Goal: Task Accomplishment & Management: Manage account settings

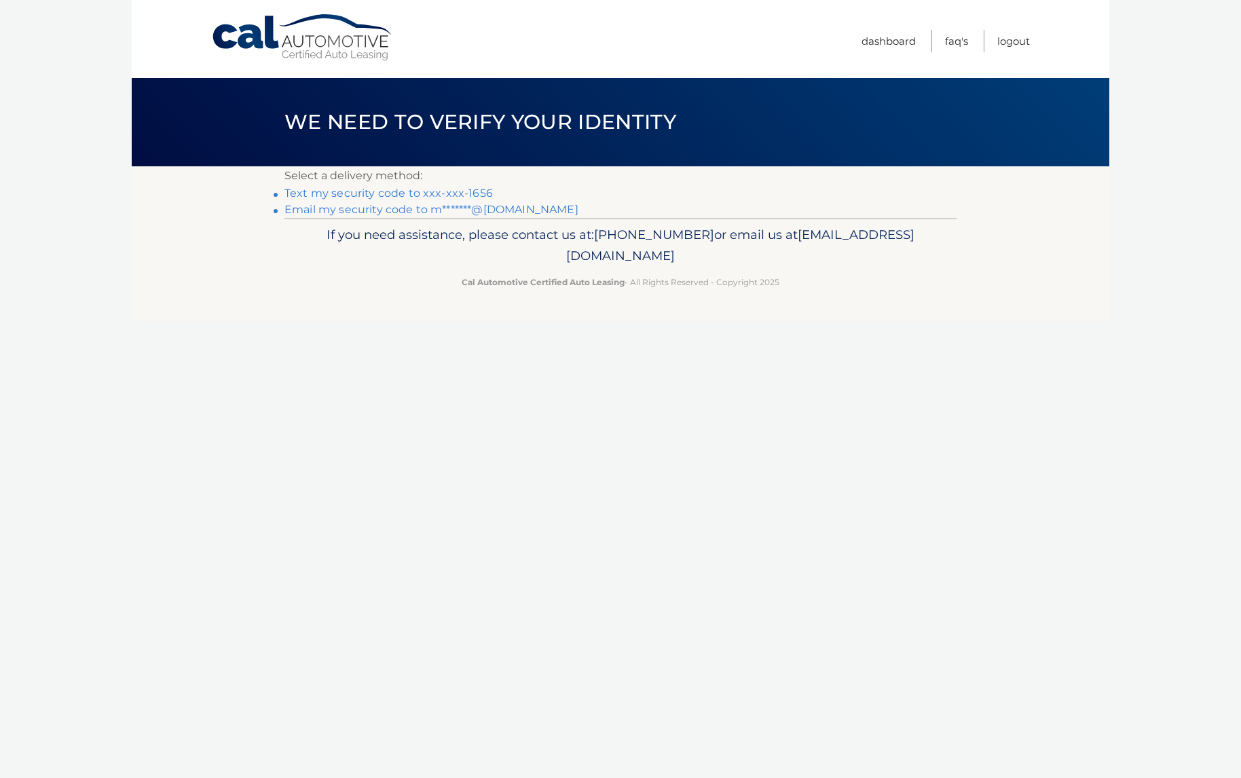
click at [401, 189] on link "Text my security code to xxx-xxx-1656" at bounding box center [388, 193] width 208 height 13
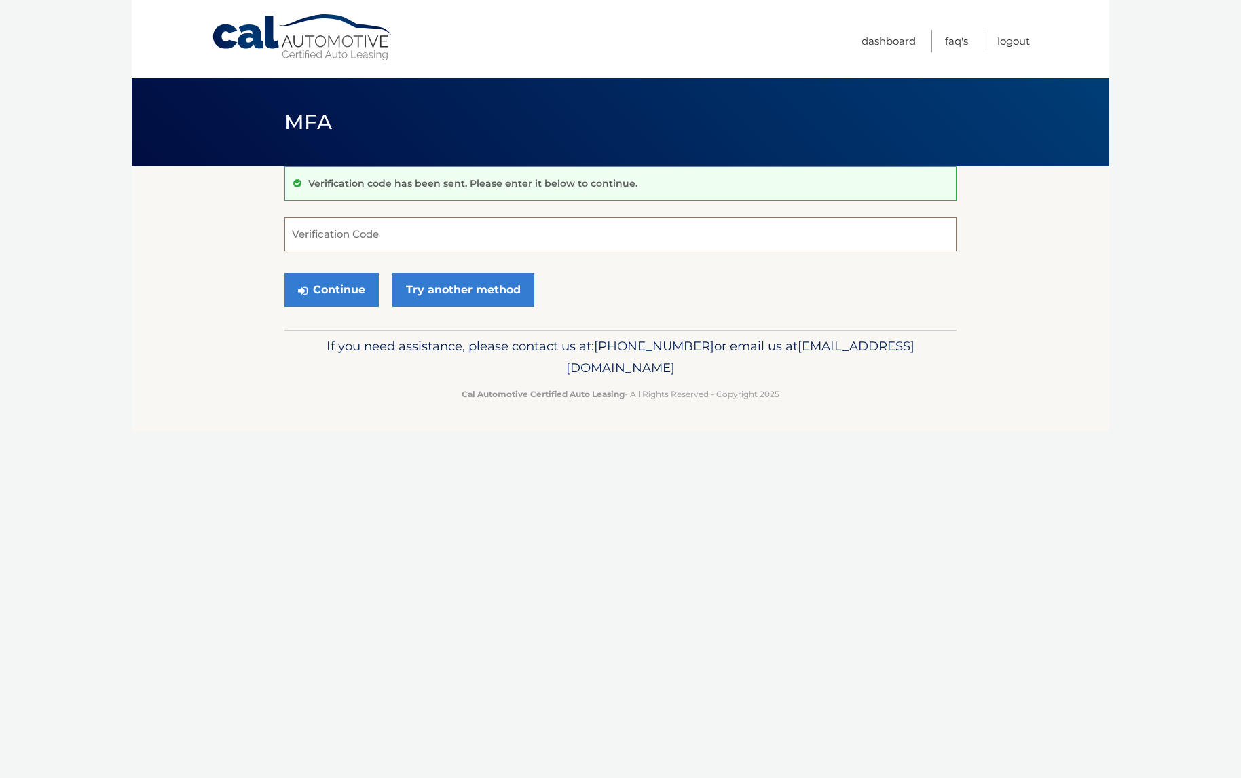
click at [360, 236] on input "Verification Code" at bounding box center [620, 234] width 672 height 34
type input "733986"
click at [329, 291] on button "Continue" at bounding box center [331, 290] width 94 height 34
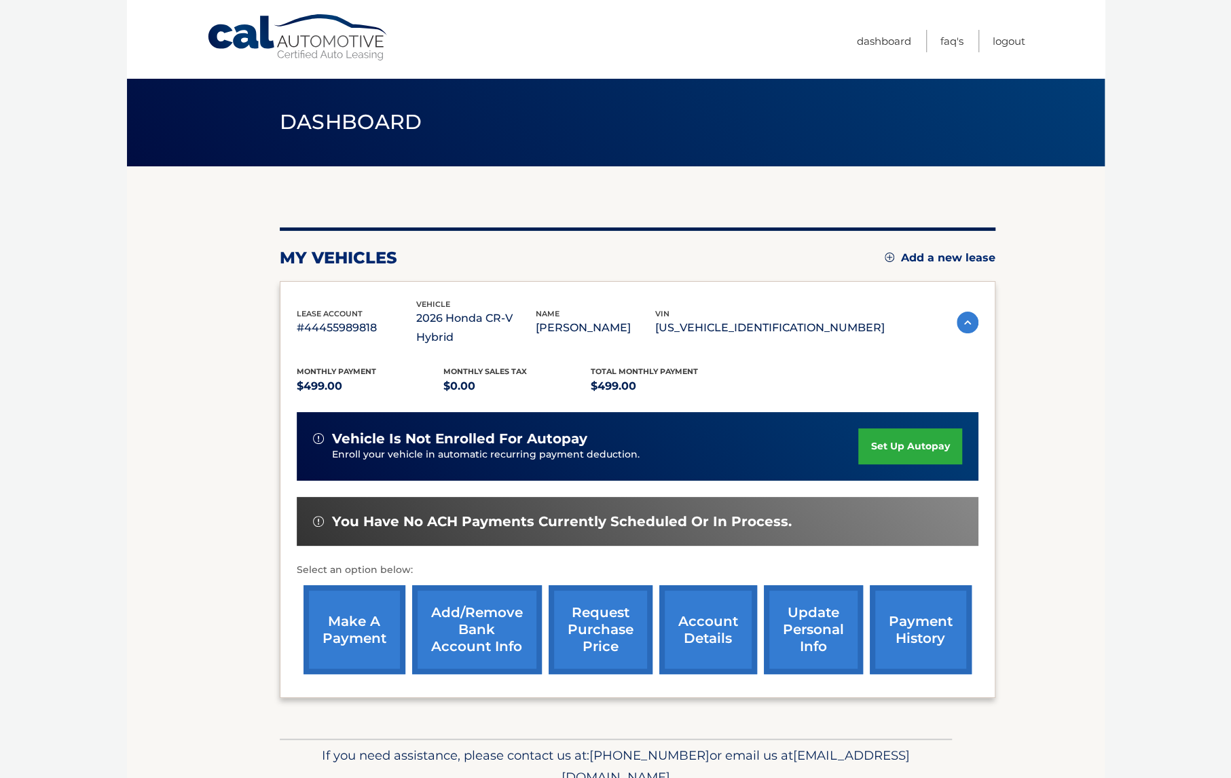
click at [902, 429] on link "set up autopay" at bounding box center [909, 446] width 103 height 36
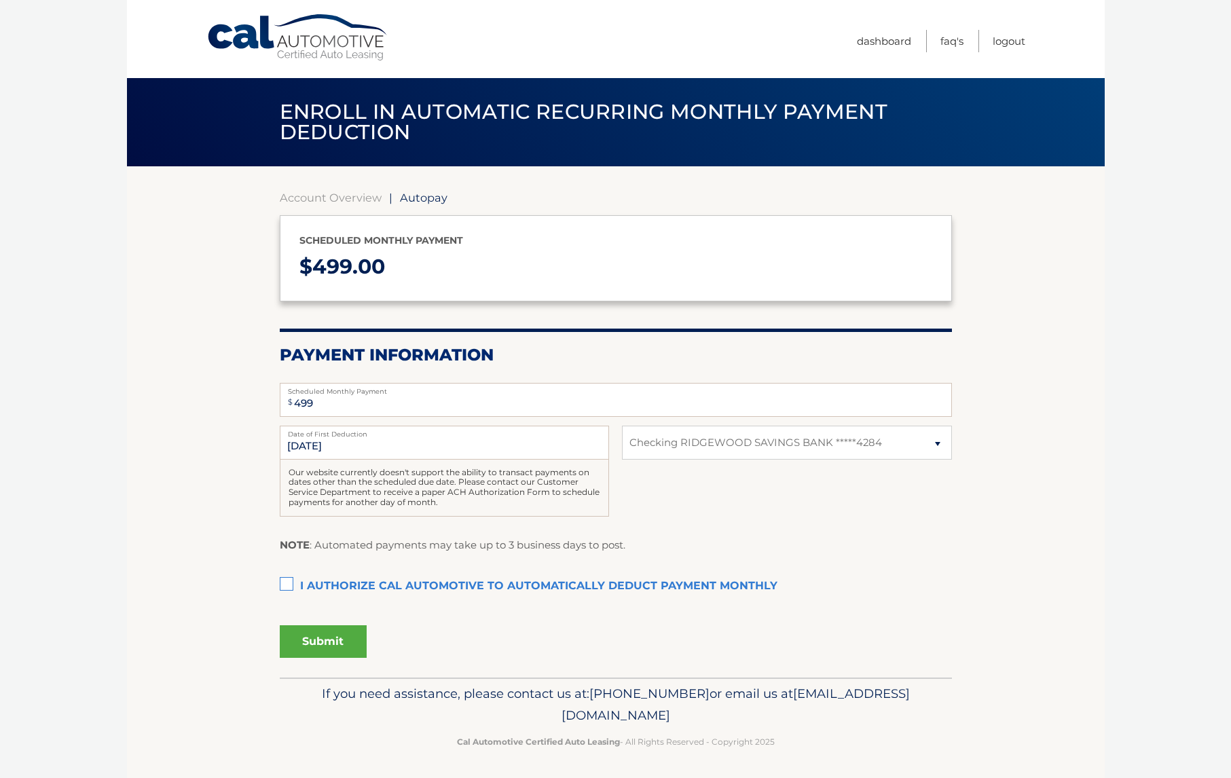
select select "MzQzMzkzNWUtMjA0OC00ZTI1LThmNTEtZDZhNGI3NzY3NzBh"
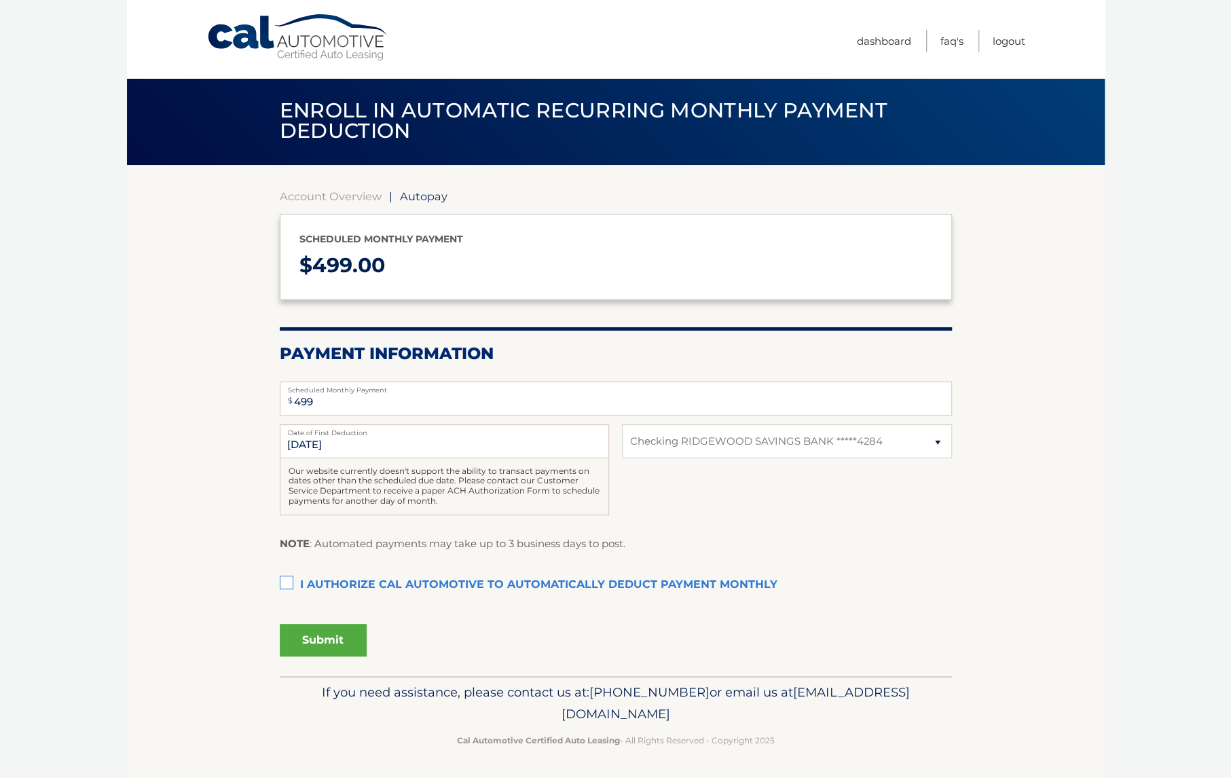
click at [286, 580] on label "I authorize cal automotive to automatically deduct payment monthly This checkbo…" at bounding box center [616, 585] width 672 height 27
click at [0, 0] on input "I authorize cal automotive to automatically deduct payment monthly This checkbo…" at bounding box center [0, 0] width 0 height 0
click at [331, 639] on button "Submit" at bounding box center [323, 640] width 87 height 33
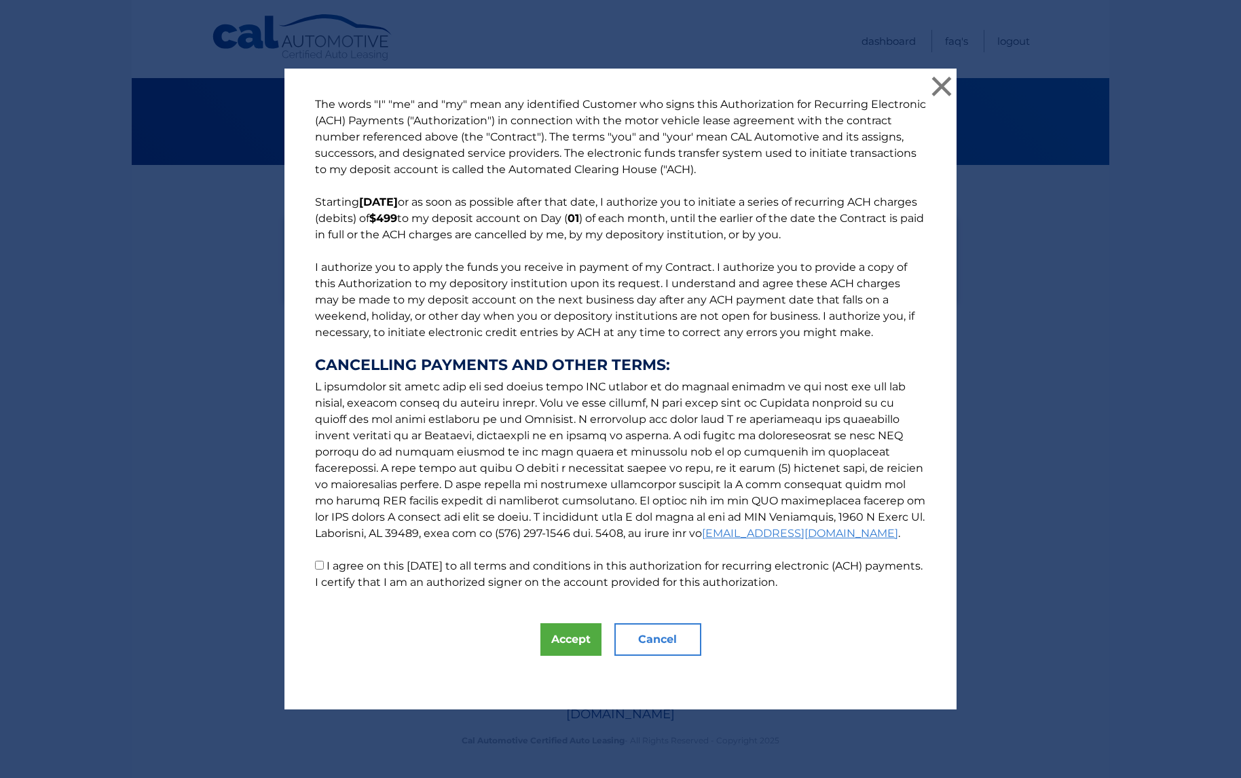
click at [648, 649] on button "Cancel" at bounding box center [657, 639] width 87 height 33
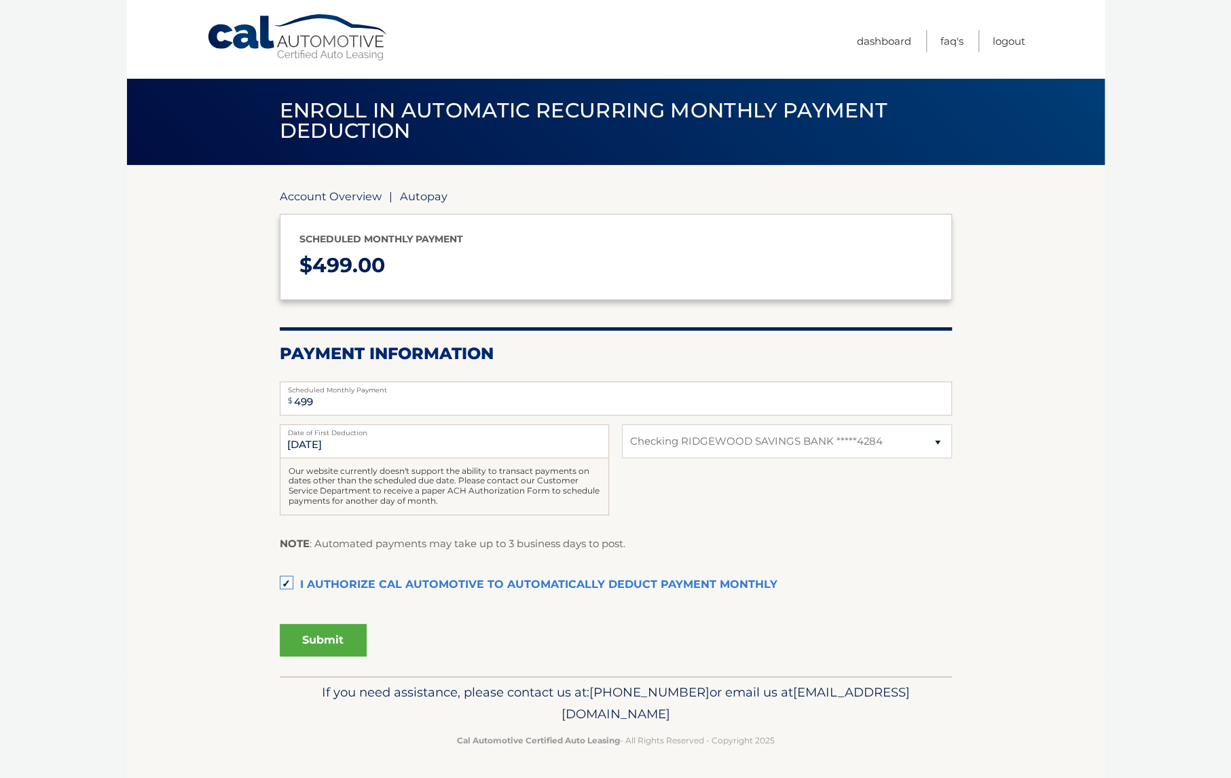
click at [338, 198] on link "Account Overview" at bounding box center [331, 196] width 102 height 14
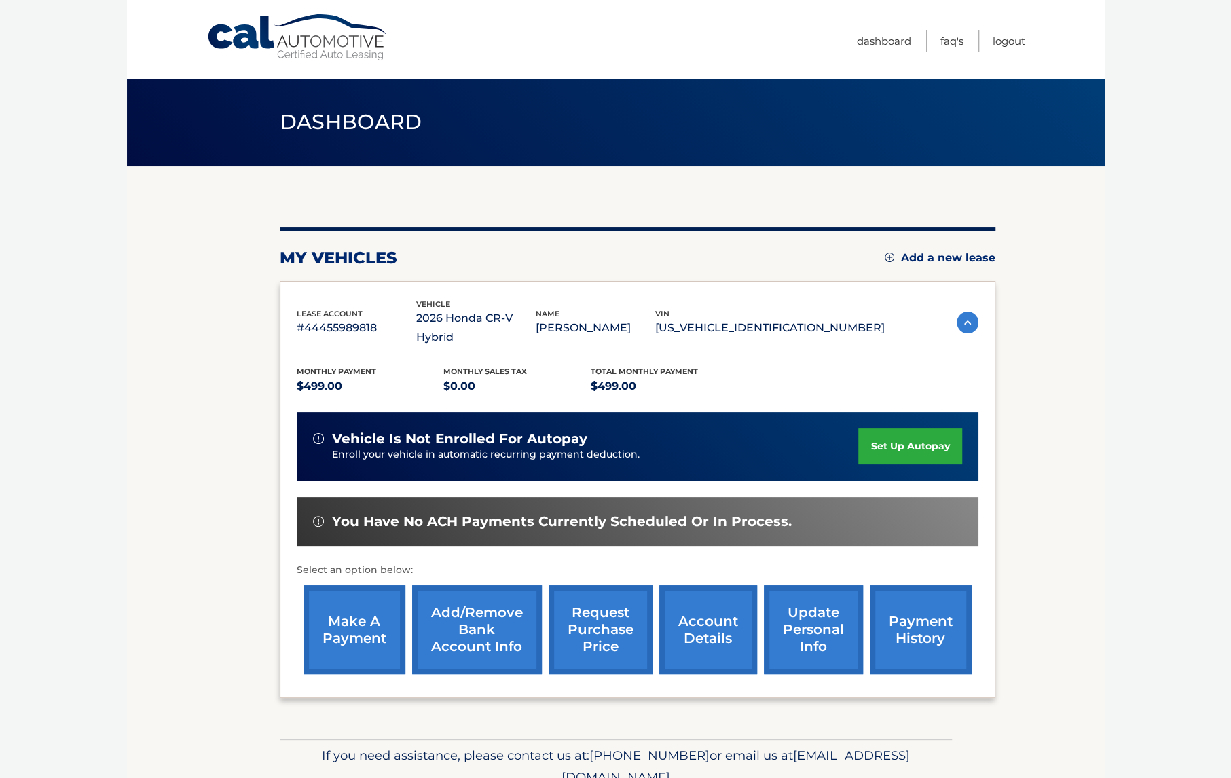
click at [905, 428] on link "set up autopay" at bounding box center [909, 446] width 103 height 36
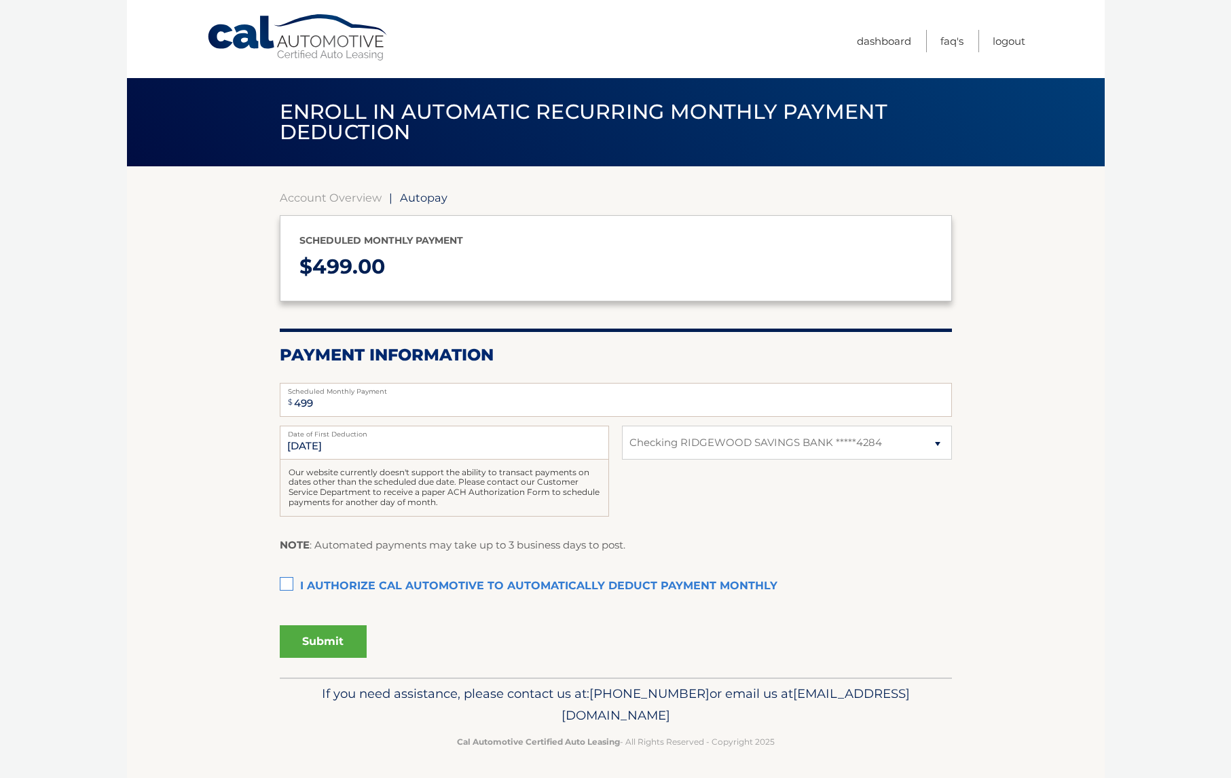
select select "MzQzMzkzNWUtMjA0OC00ZTI1LThmNTEtZDZhNGI3NzY3NzBh"
click at [282, 583] on label "I authorize cal automotive to automatically deduct payment monthly This checkbo…" at bounding box center [616, 586] width 672 height 27
click at [0, 0] on input "I authorize cal automotive to automatically deduct payment monthly This checkbo…" at bounding box center [0, 0] width 0 height 0
click at [310, 637] on button "Submit" at bounding box center [323, 641] width 87 height 33
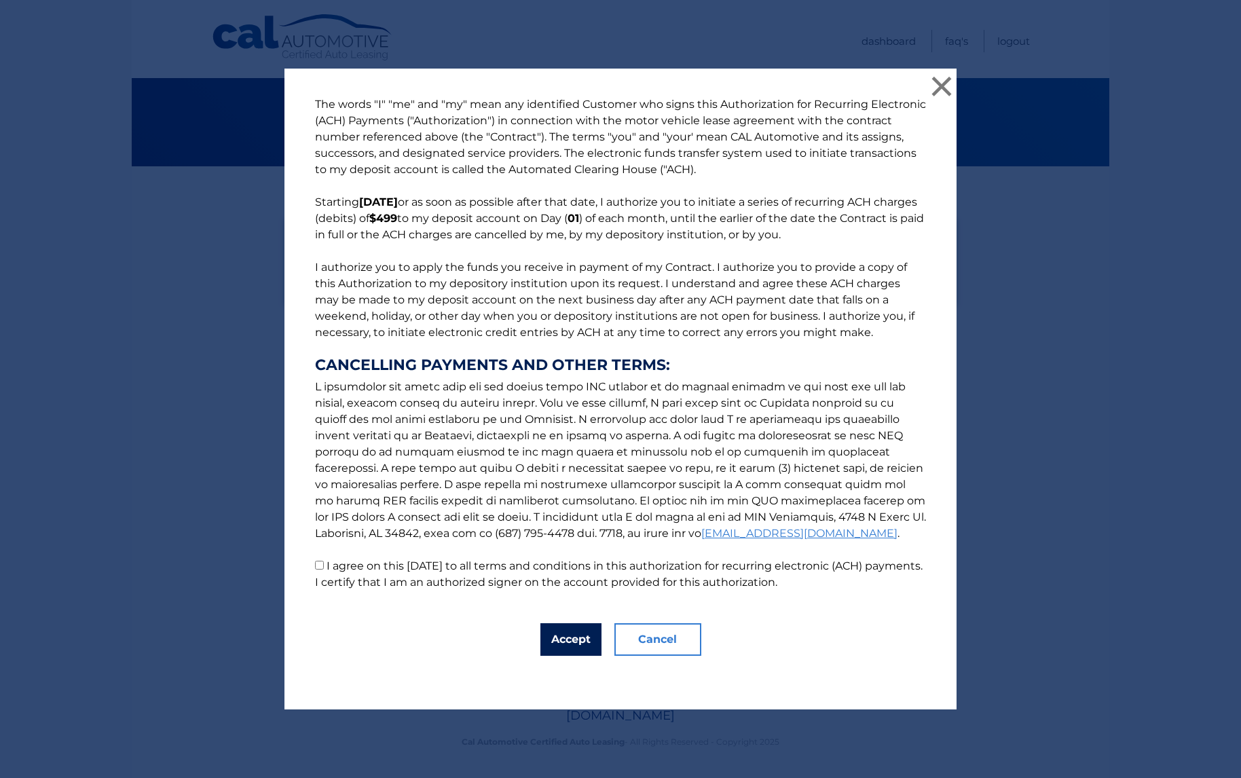
click at [553, 640] on button "Accept" at bounding box center [570, 639] width 61 height 33
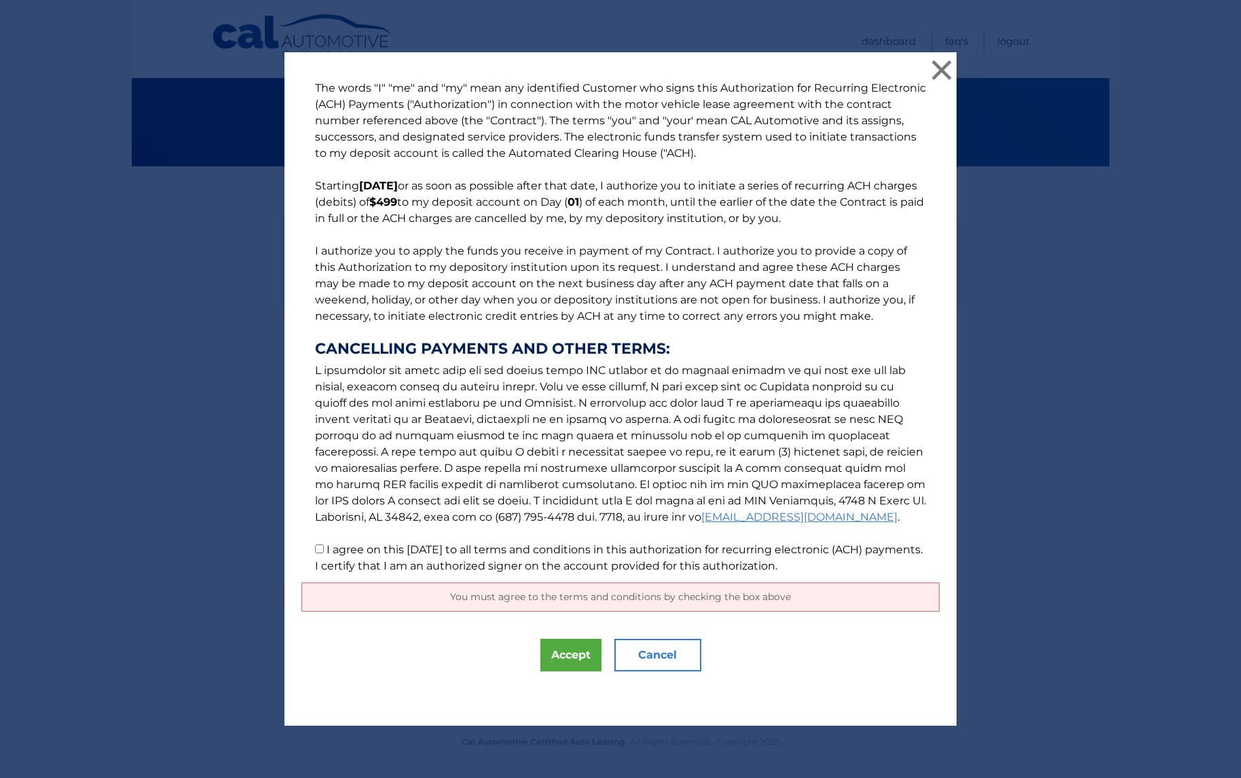
click at [315, 548] on input "I agree on this 09/15/2025 to all terms and conditions in this authorization fo…" at bounding box center [319, 548] width 9 height 9
checkbox input "true"
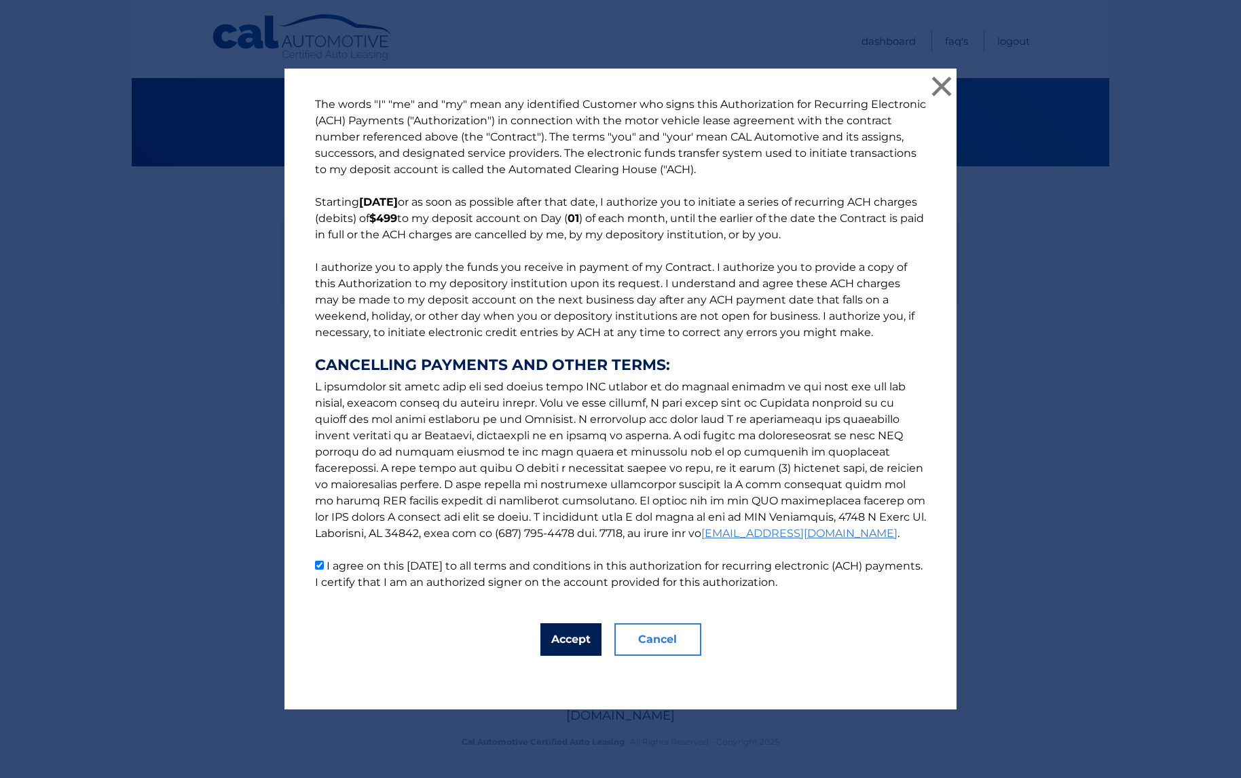
click at [566, 630] on button "Accept" at bounding box center [570, 639] width 61 height 33
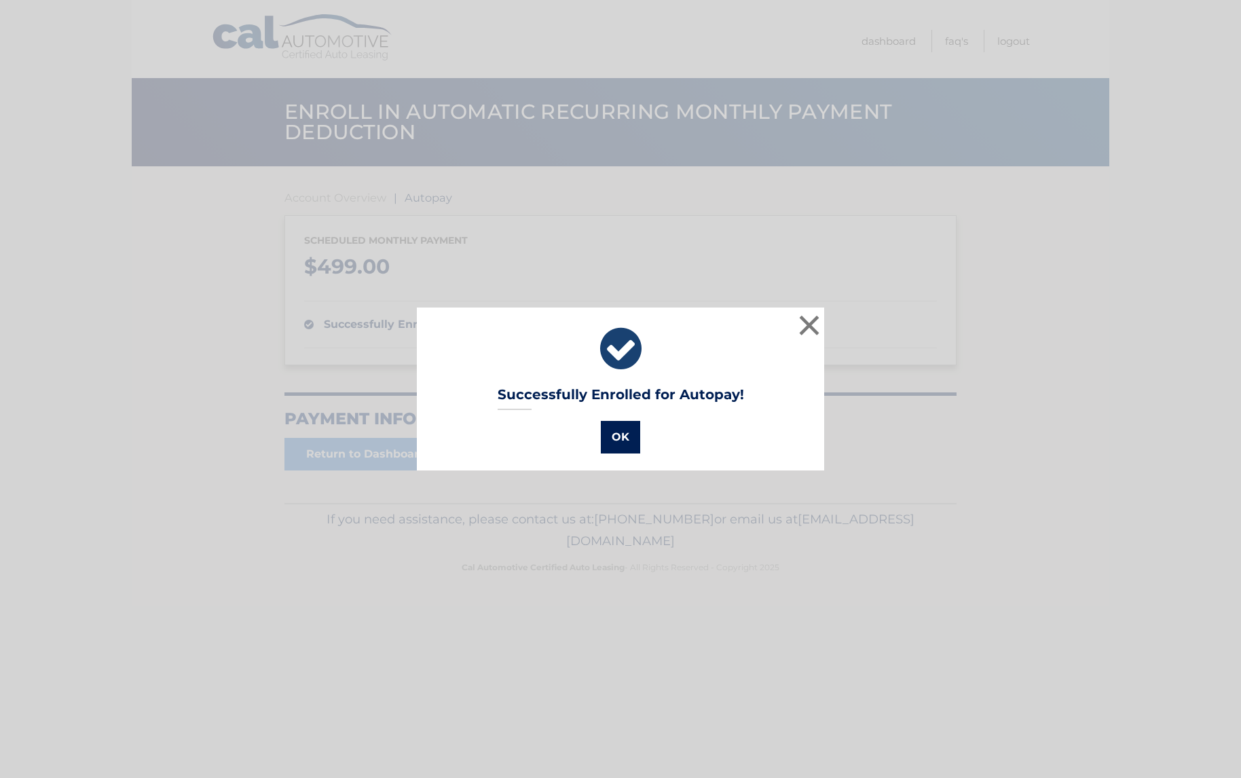
click at [618, 441] on button "OK" at bounding box center [620, 437] width 39 height 33
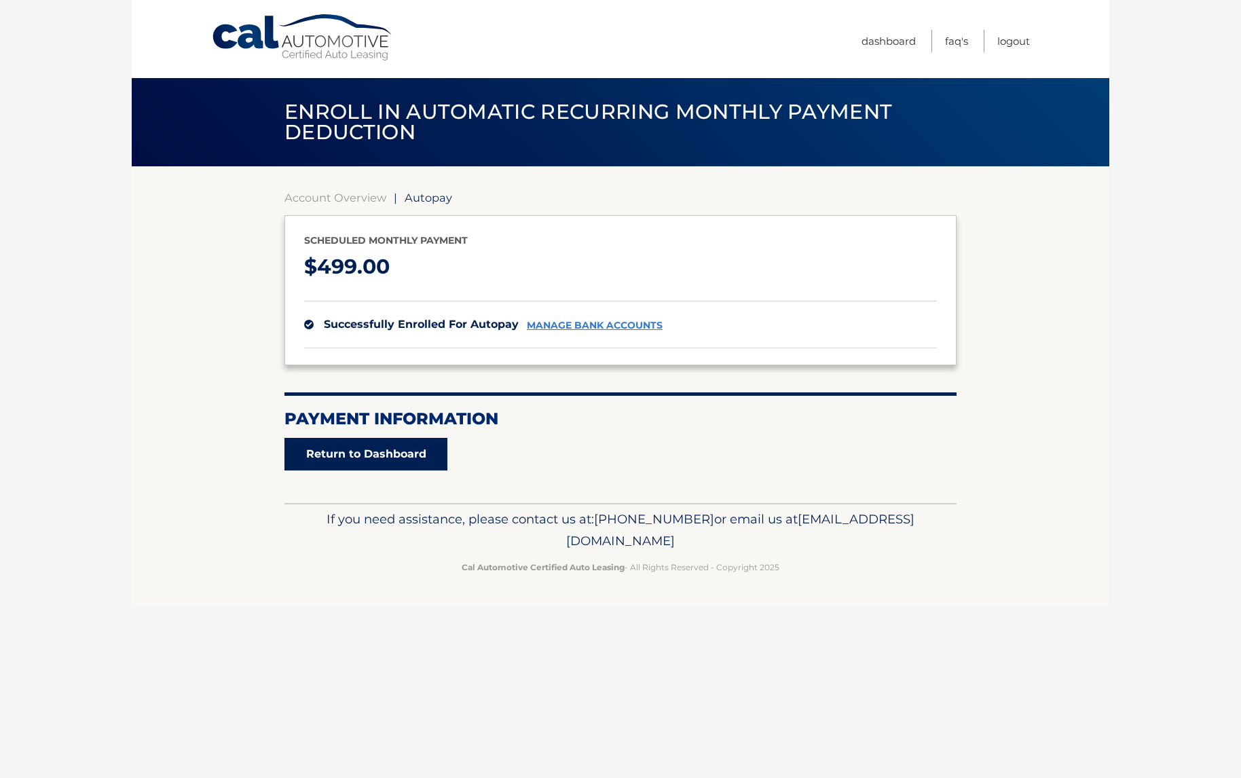
click at [345, 453] on link "Return to Dashboard" at bounding box center [365, 454] width 163 height 33
